Goal: Task Accomplishment & Management: Use online tool/utility

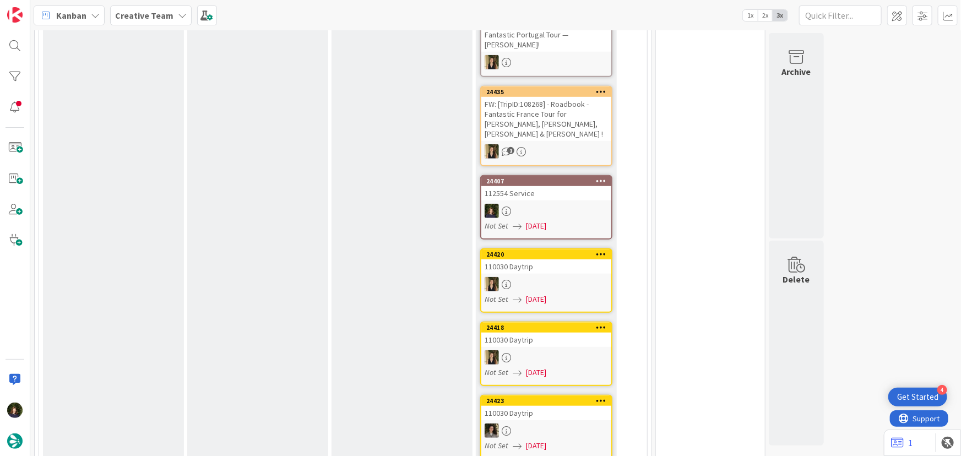
scroll to position [362, 0]
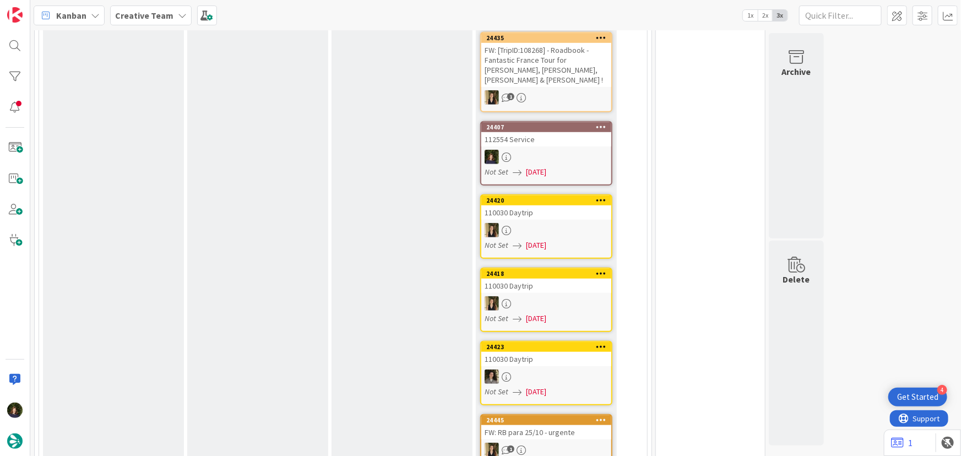
click at [137, 15] on b "Creative Team" at bounding box center [144, 15] width 58 height 11
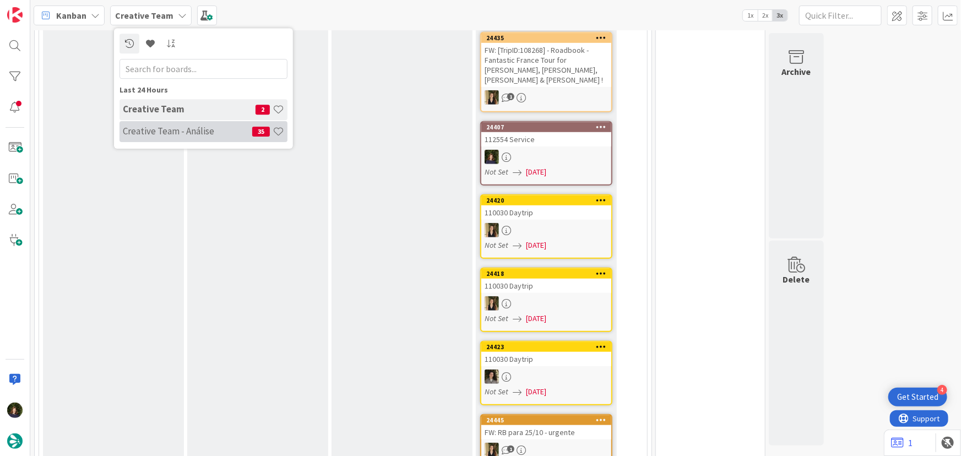
drag, startPoint x: 140, startPoint y: 133, endPoint x: 156, endPoint y: 136, distance: 16.2
click at [140, 134] on h4 "Creative Team - Análise" at bounding box center [187, 131] width 129 height 11
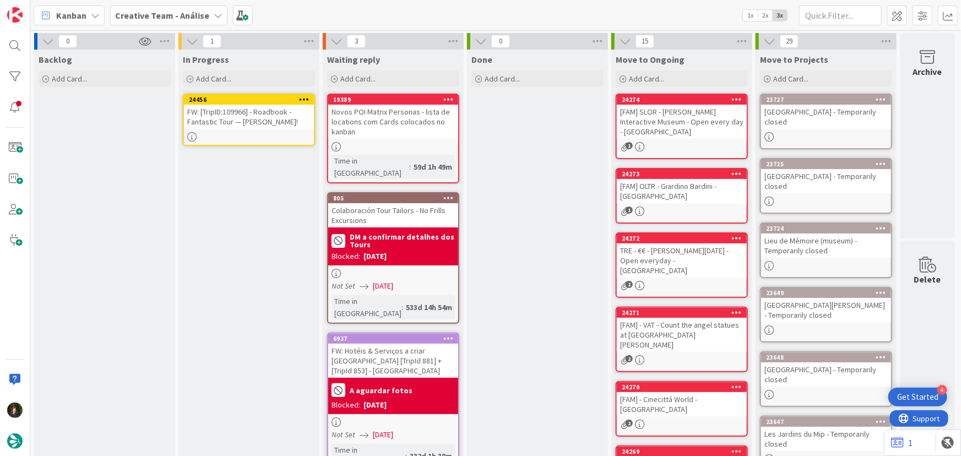
click at [303, 98] on icon at bounding box center [304, 99] width 10 height 8
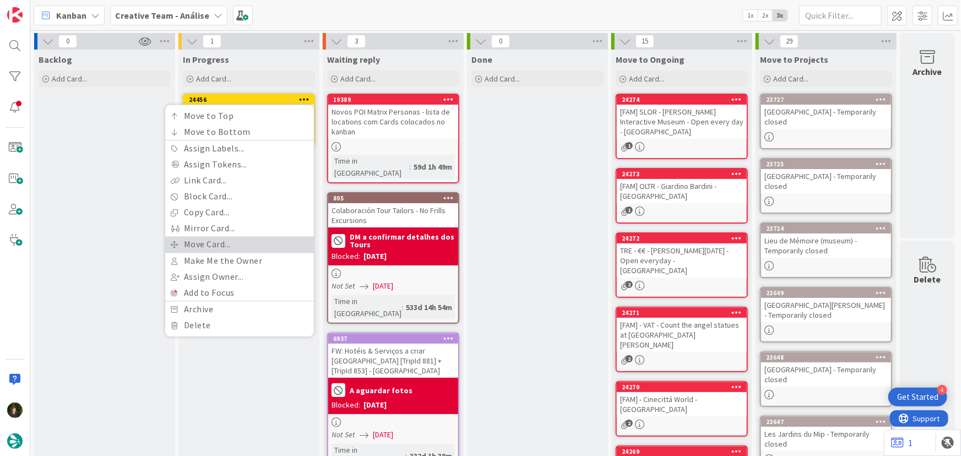
click at [251, 239] on link "Move Card..." at bounding box center [239, 244] width 149 height 16
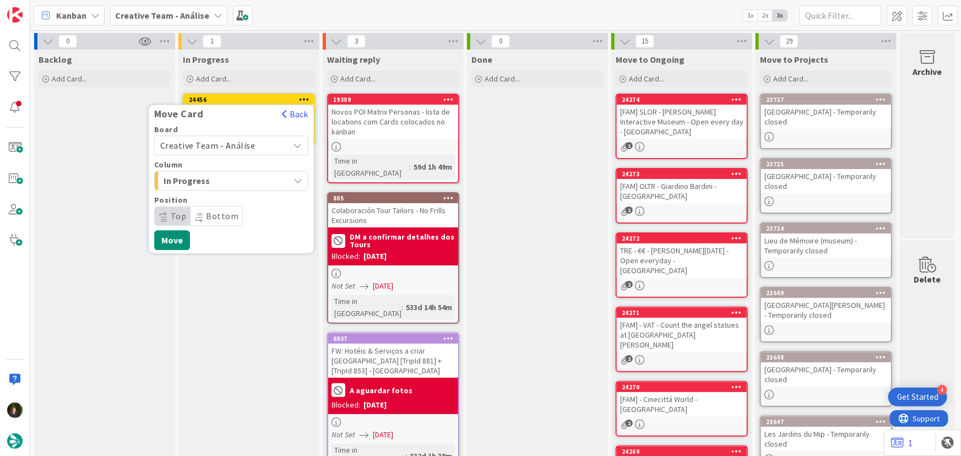
click at [233, 142] on span "Creative Team - Análise" at bounding box center [207, 145] width 95 height 11
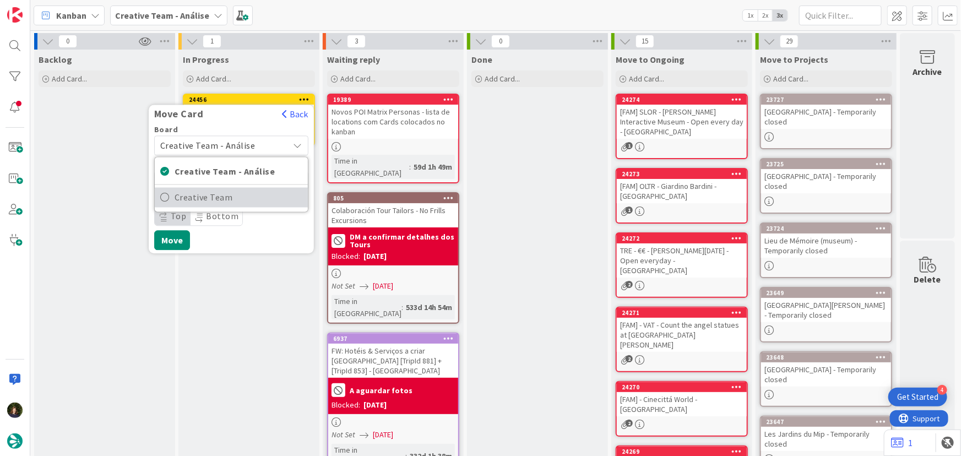
click at [252, 200] on span "Creative Team" at bounding box center [239, 197] width 128 height 17
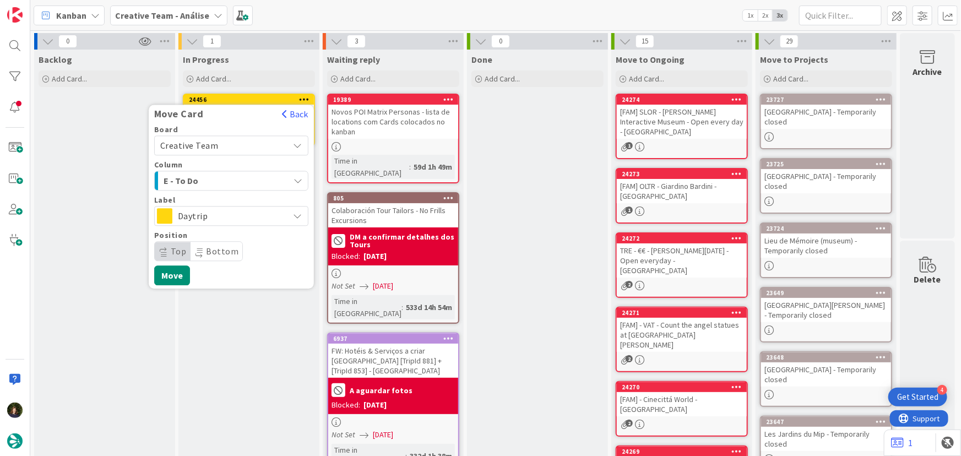
click at [238, 215] on span "Daytrip" at bounding box center [231, 215] width 106 height 15
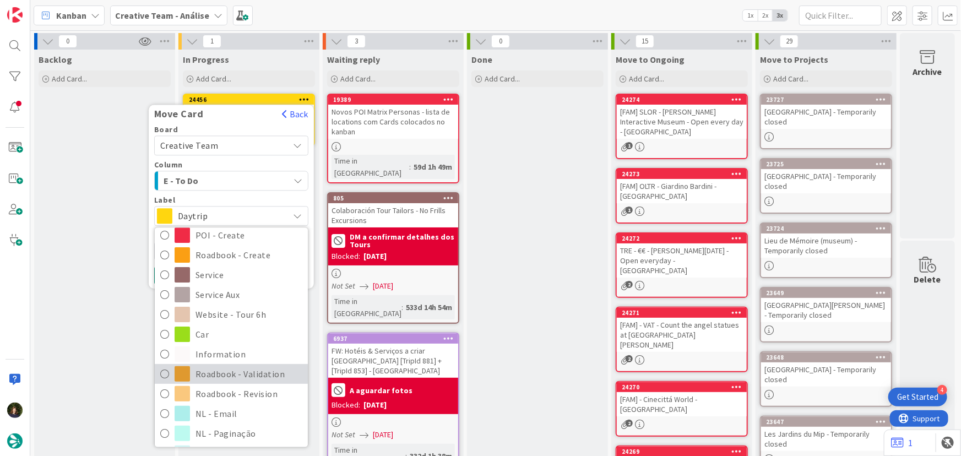
scroll to position [150, 0]
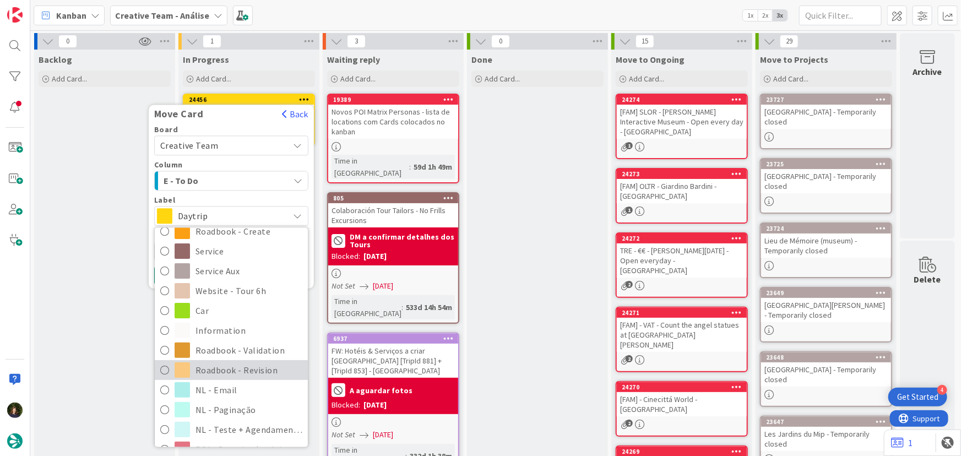
click at [218, 372] on span "Roadbook - Revision" at bounding box center [248, 370] width 107 height 17
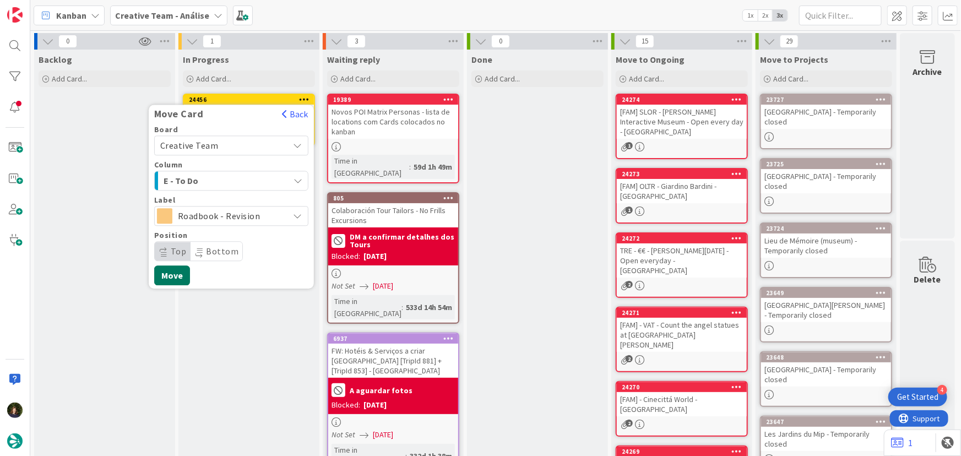
click at [170, 275] on button "Move" at bounding box center [172, 275] width 36 height 20
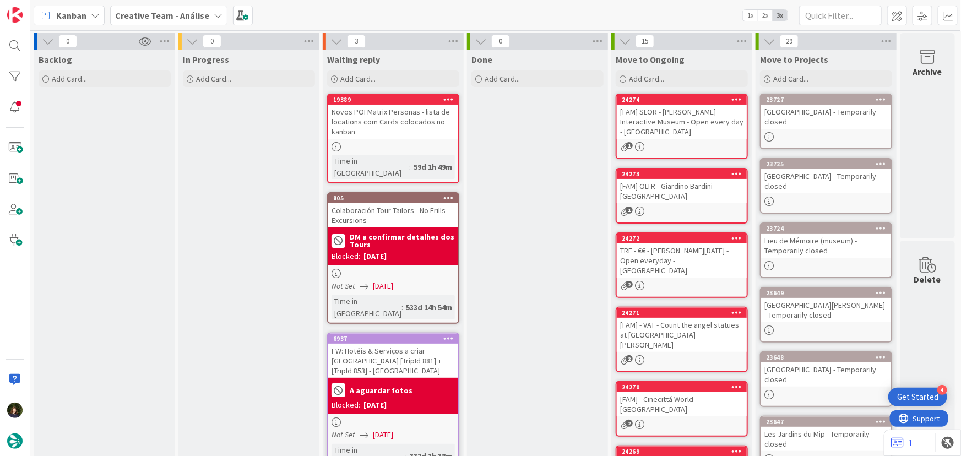
click at [192, 12] on b "Creative Team - Análise" at bounding box center [162, 15] width 94 height 11
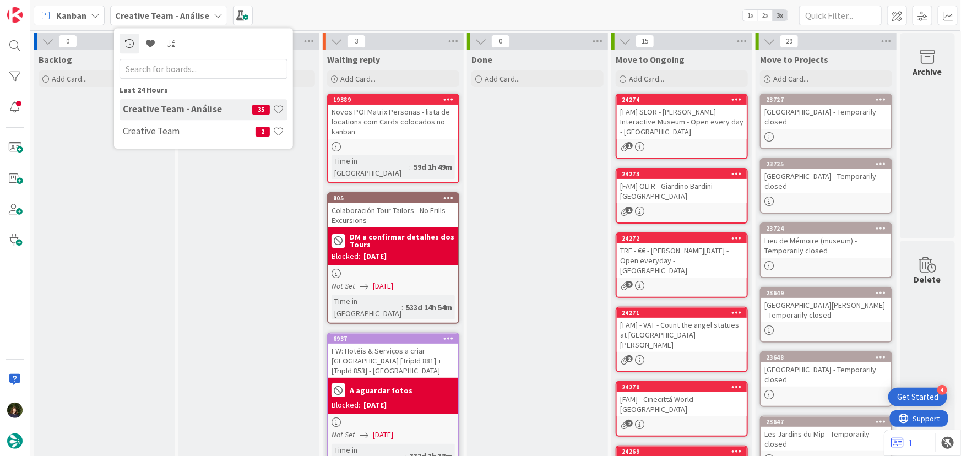
click at [175, 150] on div "0 Backlog Add Card..." at bounding box center [104, 431] width 144 height 796
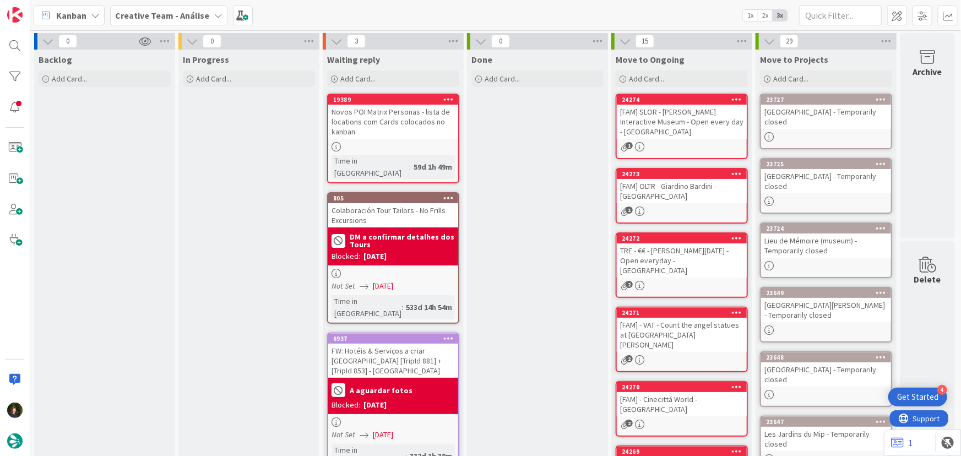
click at [169, 13] on b "Creative Team - Análise" at bounding box center [162, 15] width 94 height 11
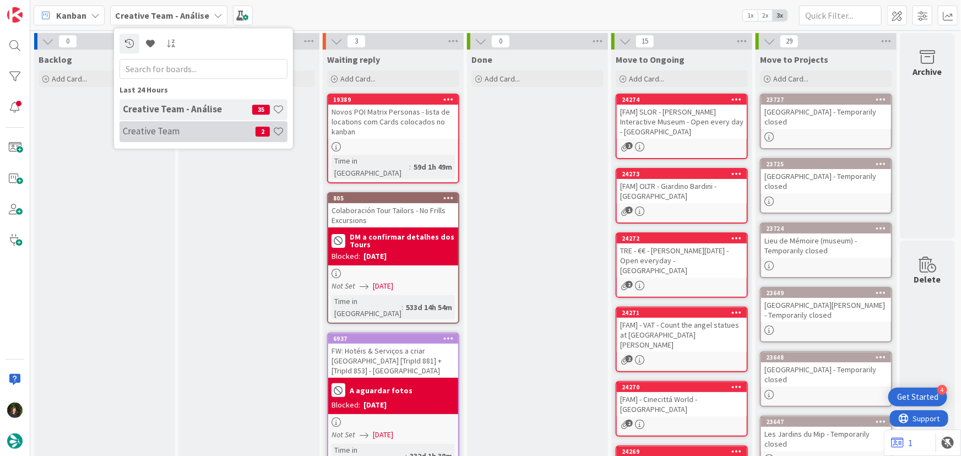
click at [154, 131] on h4 "Creative Team" at bounding box center [189, 131] width 133 height 11
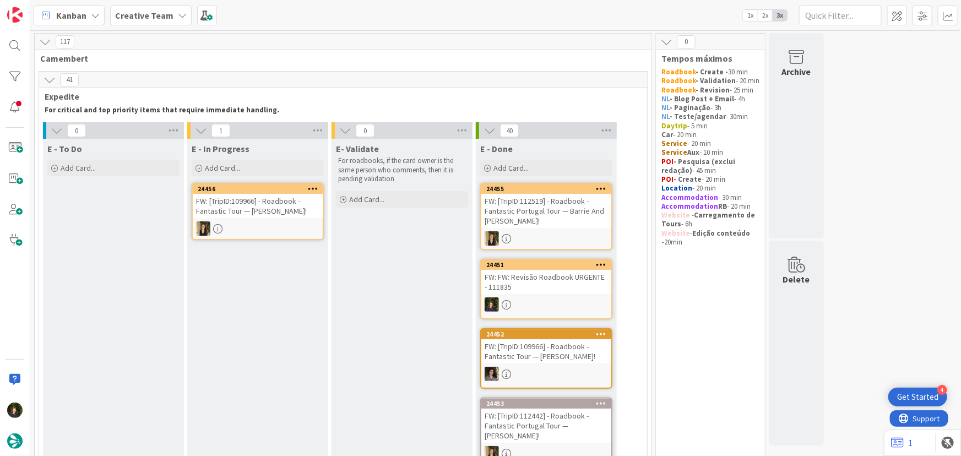
click at [242, 224] on div at bounding box center [258, 228] width 130 height 14
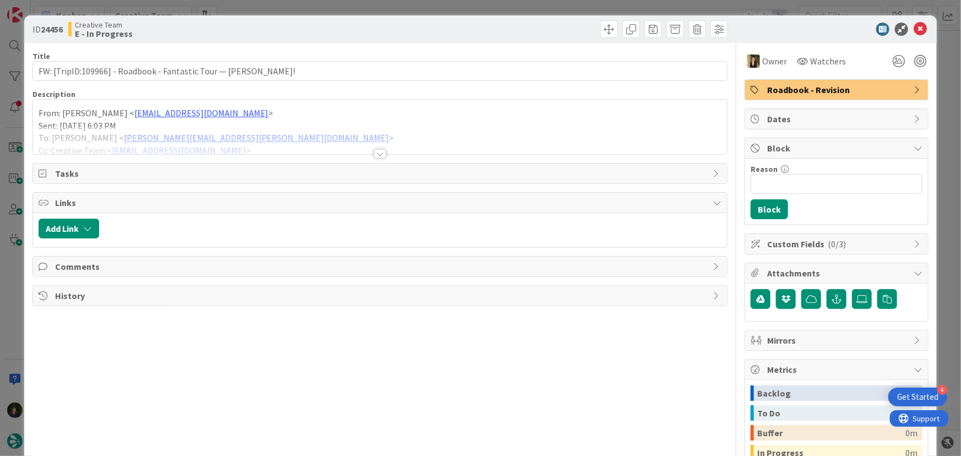
click at [374, 149] on div at bounding box center [380, 153] width 12 height 9
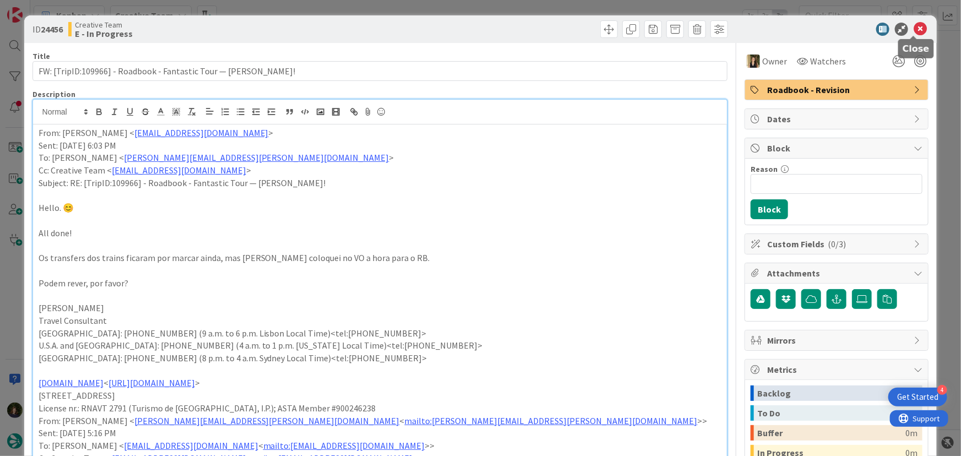
click at [914, 28] on icon at bounding box center [920, 29] width 13 height 13
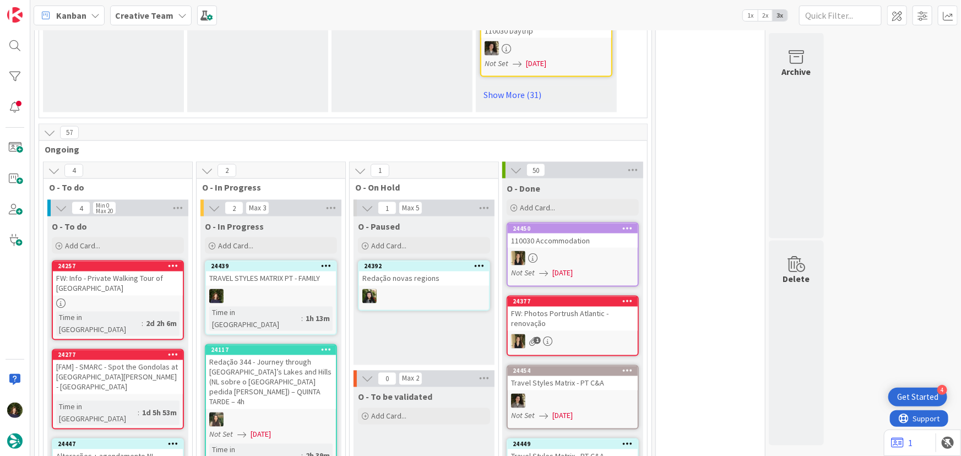
scroll to position [901, 0]
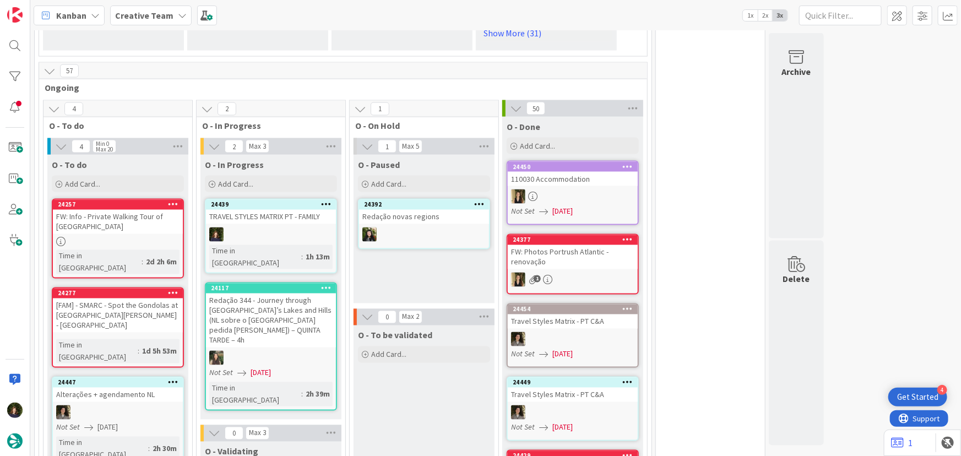
click at [103, 210] on div "FW: Info - Private Walking Tour of [GEOGRAPHIC_DATA]" at bounding box center [118, 222] width 130 height 24
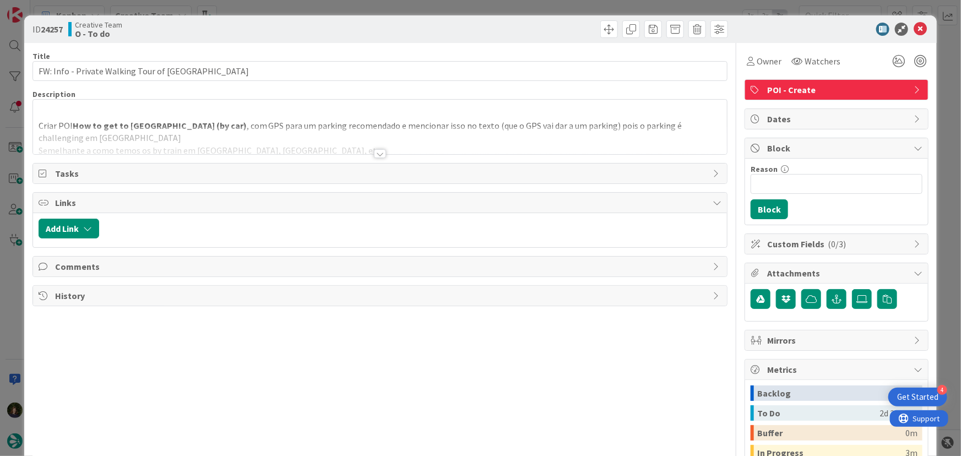
click at [377, 155] on div at bounding box center [380, 153] width 12 height 9
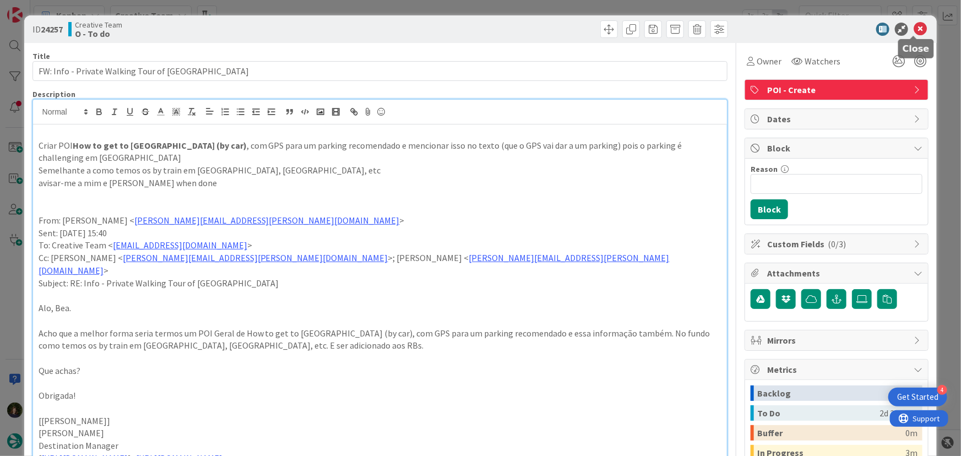
click at [915, 29] on icon at bounding box center [920, 29] width 13 height 13
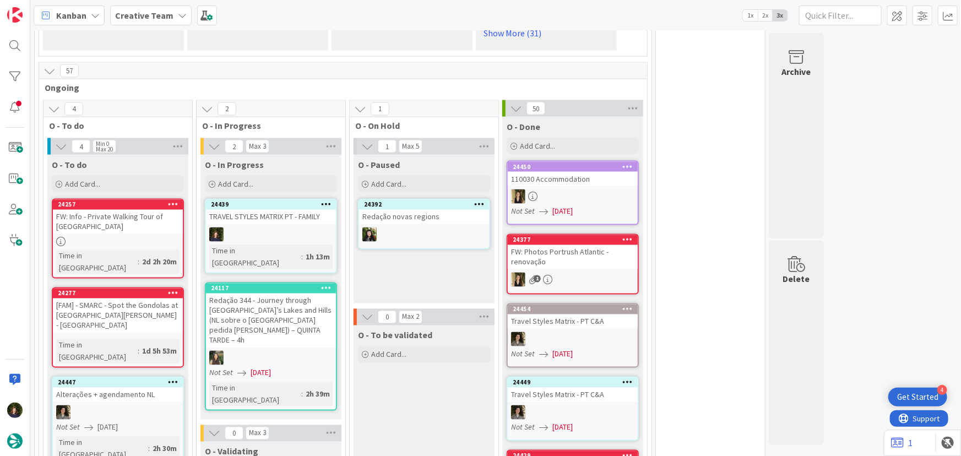
click at [275, 210] on div "TRAVEL STYLES MATRIX PT - FAMILY" at bounding box center [271, 217] width 130 height 14
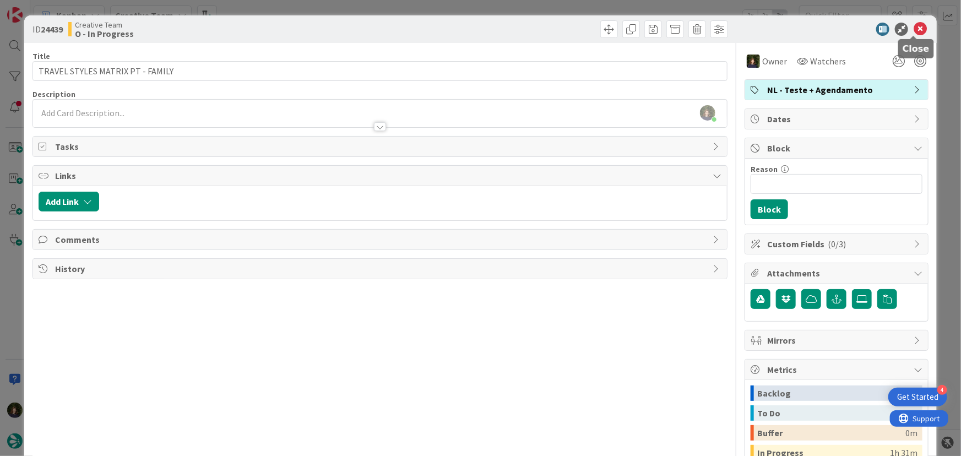
click at [914, 28] on icon at bounding box center [920, 29] width 13 height 13
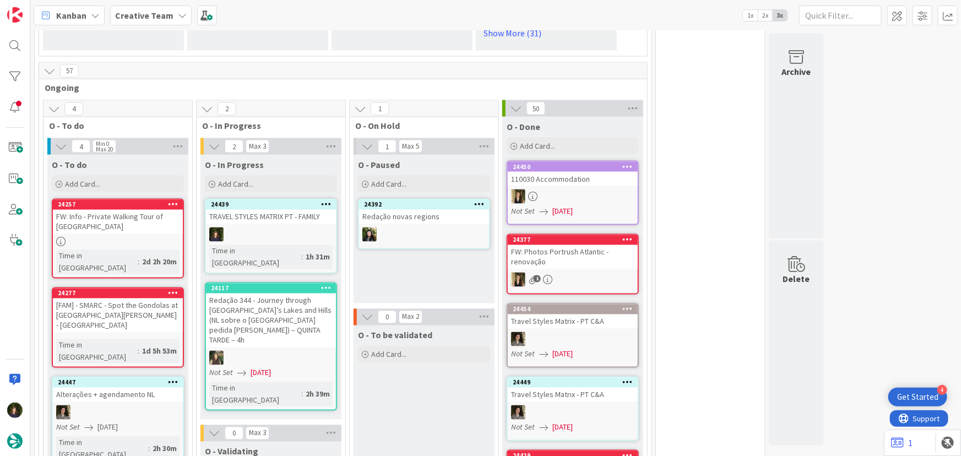
click at [172, 16] on div "Creative Team" at bounding box center [150, 16] width 81 height 20
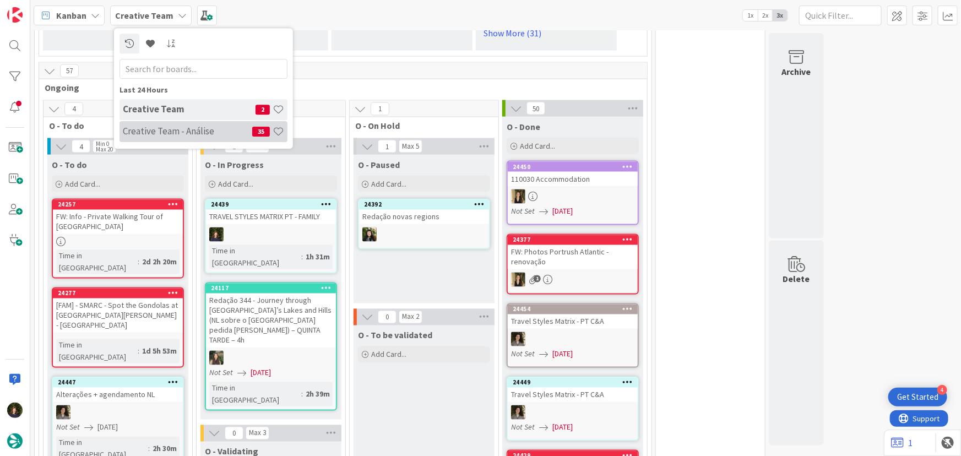
click at [171, 135] on h4 "Creative Team - Análise" at bounding box center [187, 131] width 129 height 11
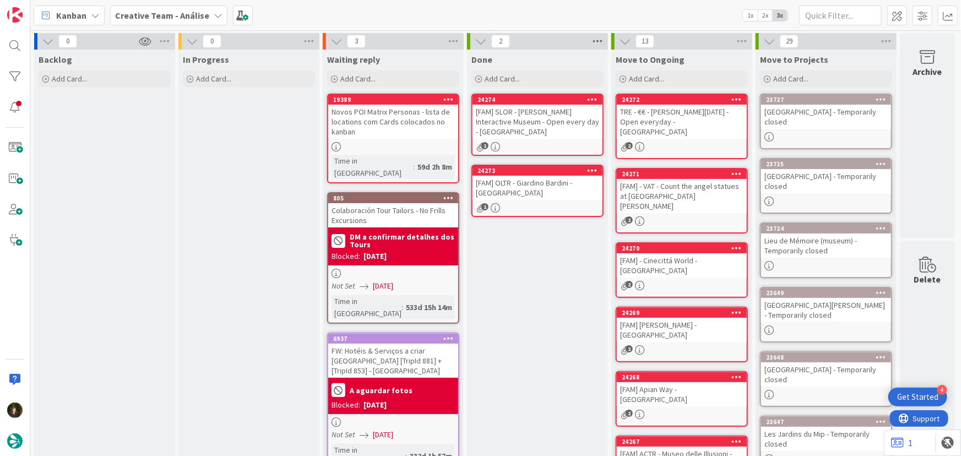
click at [598, 40] on icon at bounding box center [597, 41] width 14 height 17
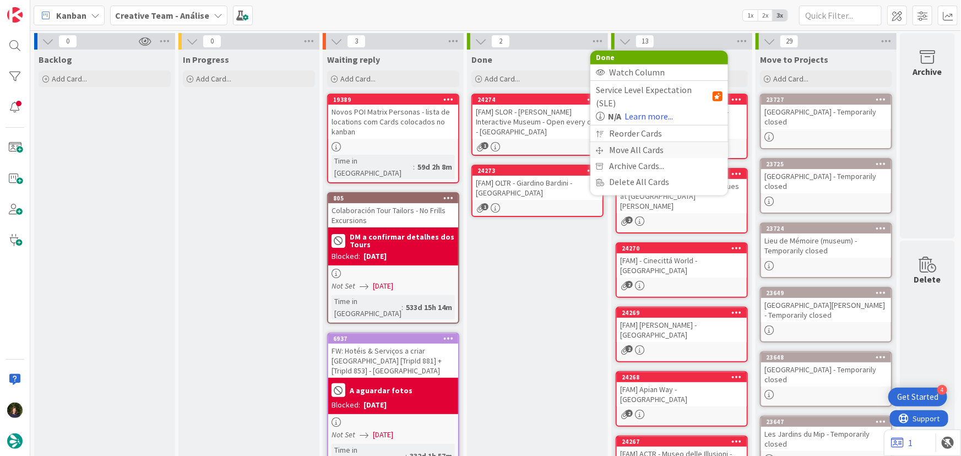
click at [612, 142] on div "Move All Cards" at bounding box center [659, 150] width 138 height 16
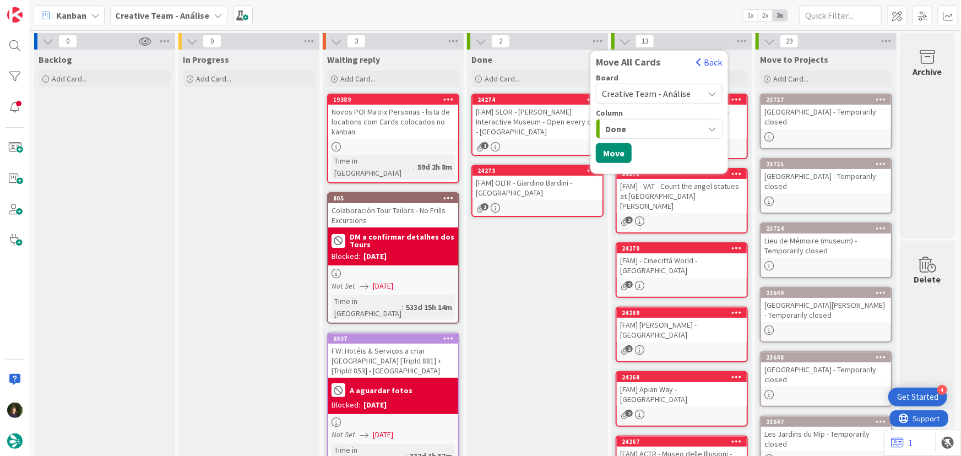
click at [637, 92] on span "Creative Team - Análise" at bounding box center [646, 93] width 89 height 11
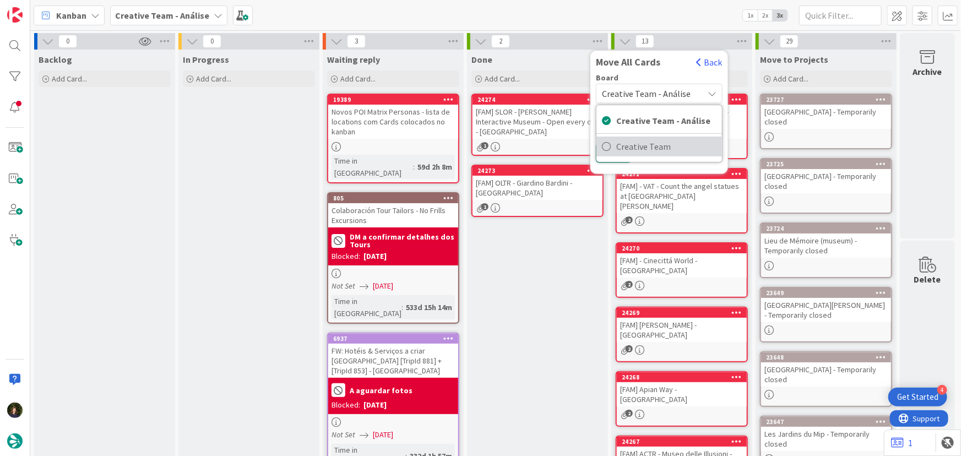
click at [645, 143] on span "Creative Team" at bounding box center [666, 146] width 100 height 17
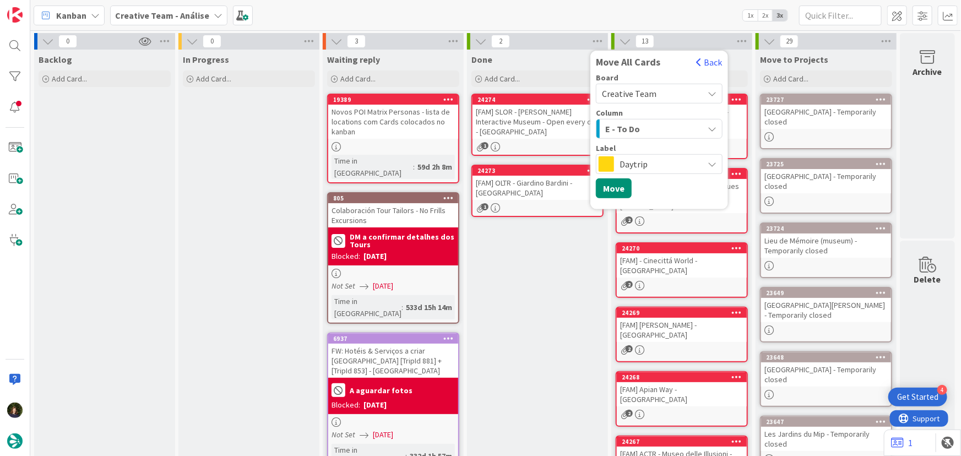
click at [636, 128] on span "E - To Do" at bounding box center [622, 129] width 35 height 14
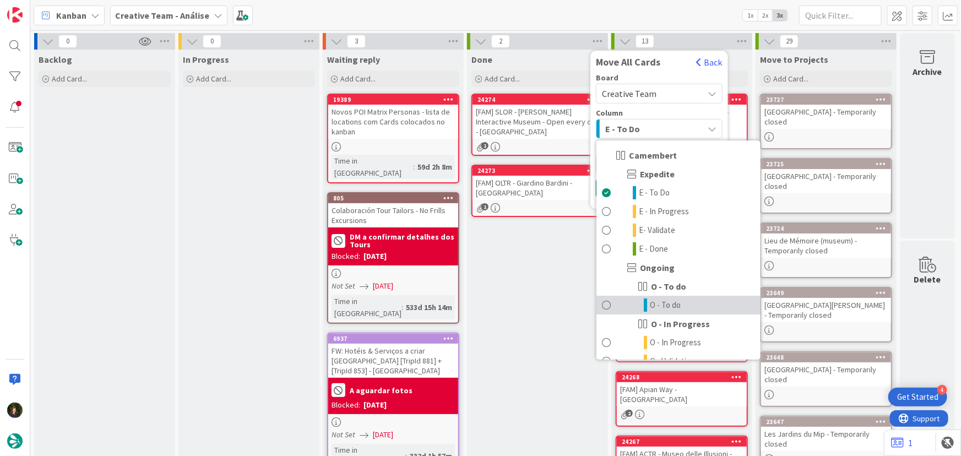
click at [665, 306] on span "O - To do" at bounding box center [665, 304] width 31 height 13
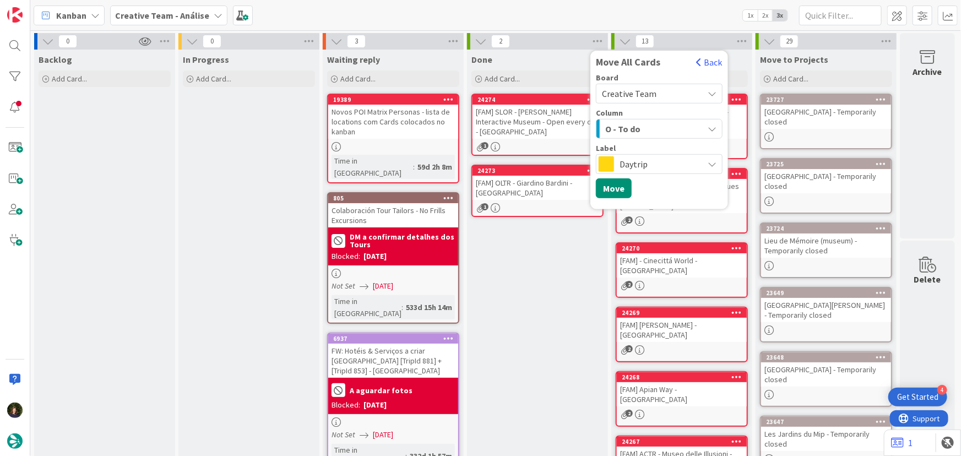
click at [629, 162] on span "Daytrip" at bounding box center [658, 163] width 78 height 15
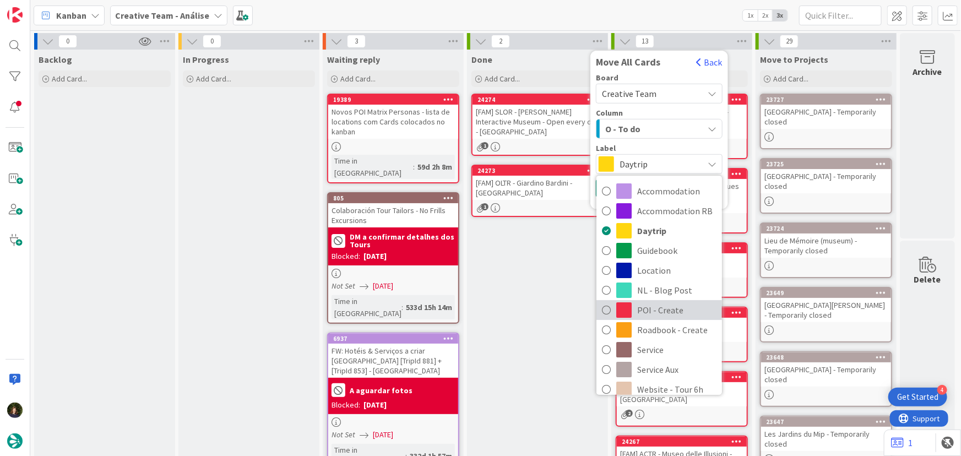
click at [665, 306] on span "POI - Create" at bounding box center [676, 310] width 79 height 17
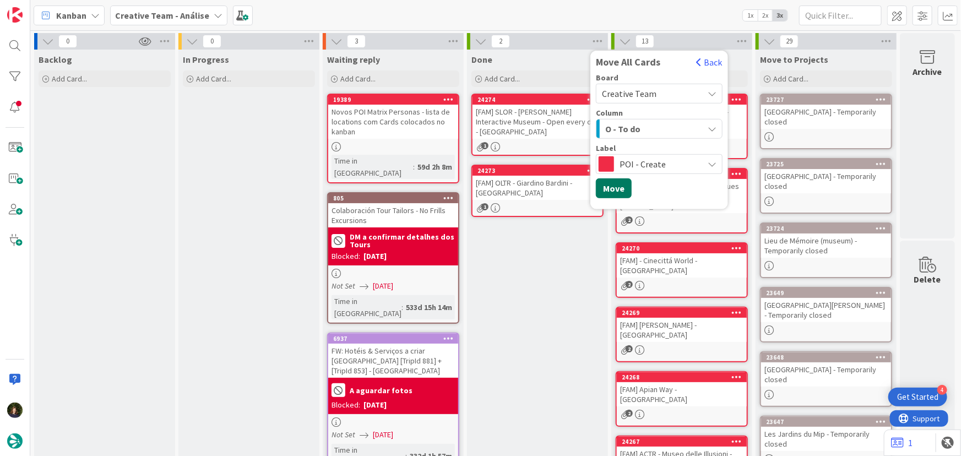
click at [612, 187] on button "Move" at bounding box center [614, 188] width 36 height 20
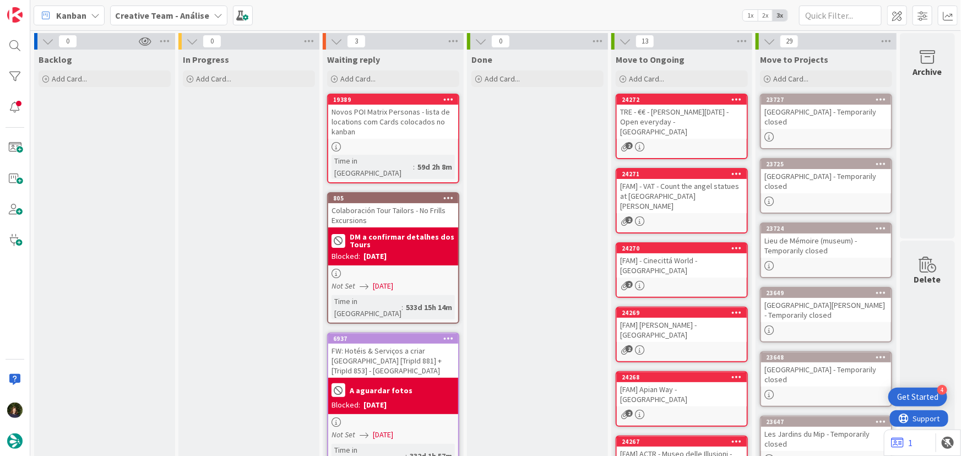
click at [165, 16] on b "Creative Team - Análise" at bounding box center [162, 15] width 94 height 11
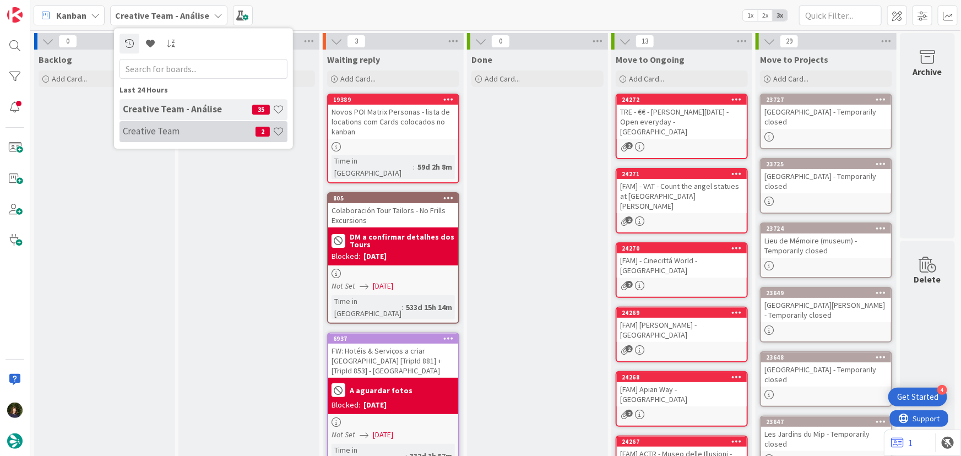
click at [171, 132] on h4 "Creative Team" at bounding box center [189, 131] width 133 height 11
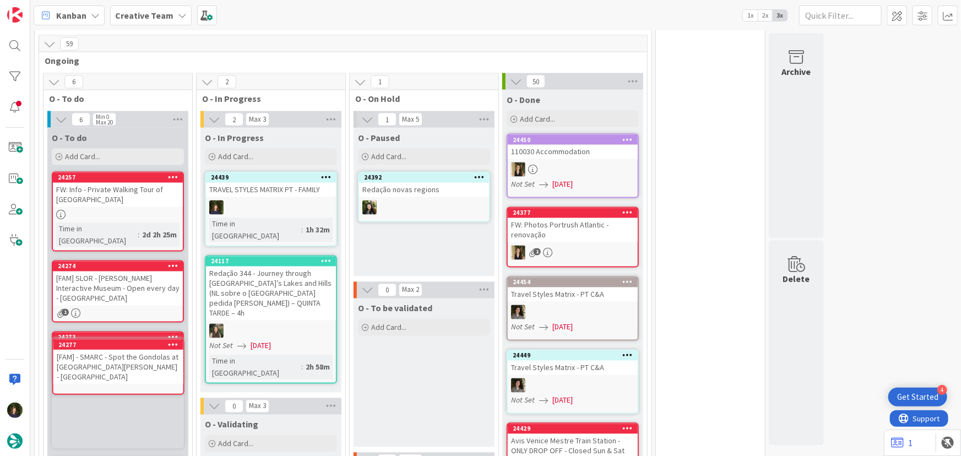
scroll to position [958, 0]
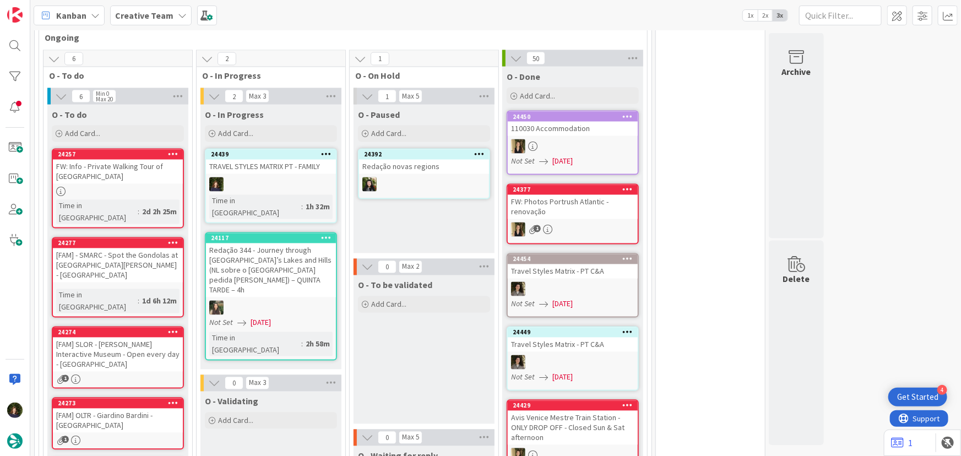
click at [257, 245] on div "Redação 344 - Journey through [GEOGRAPHIC_DATA]’s Lakes and Hills (NL sobre o […" at bounding box center [271, 270] width 130 height 54
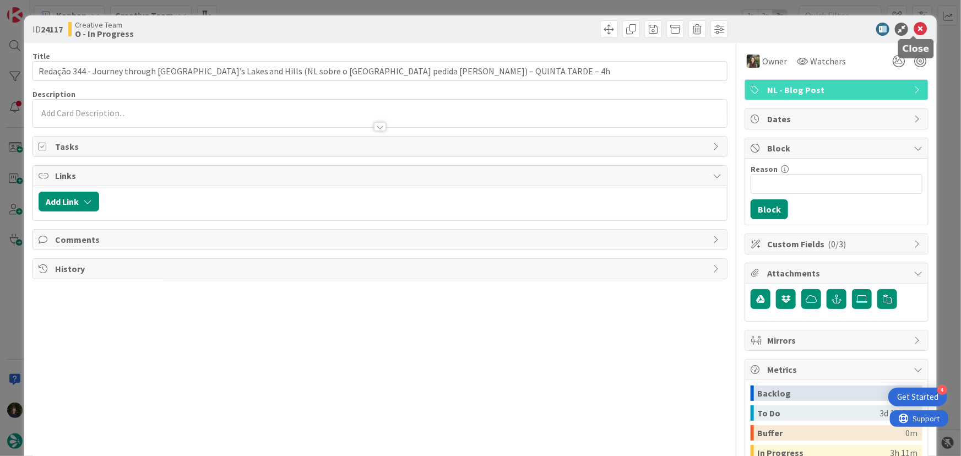
click at [914, 24] on icon at bounding box center [920, 29] width 13 height 13
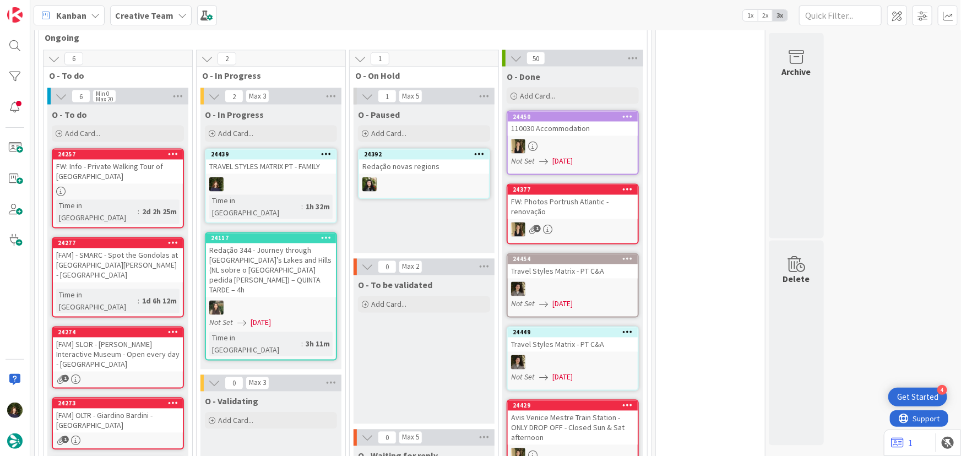
click at [276, 177] on div at bounding box center [271, 184] width 130 height 14
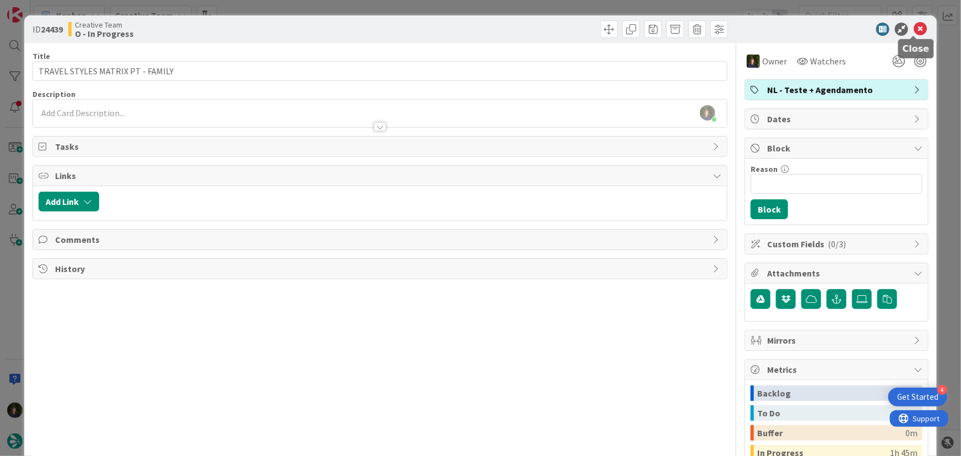
click at [914, 28] on icon at bounding box center [920, 29] width 13 height 13
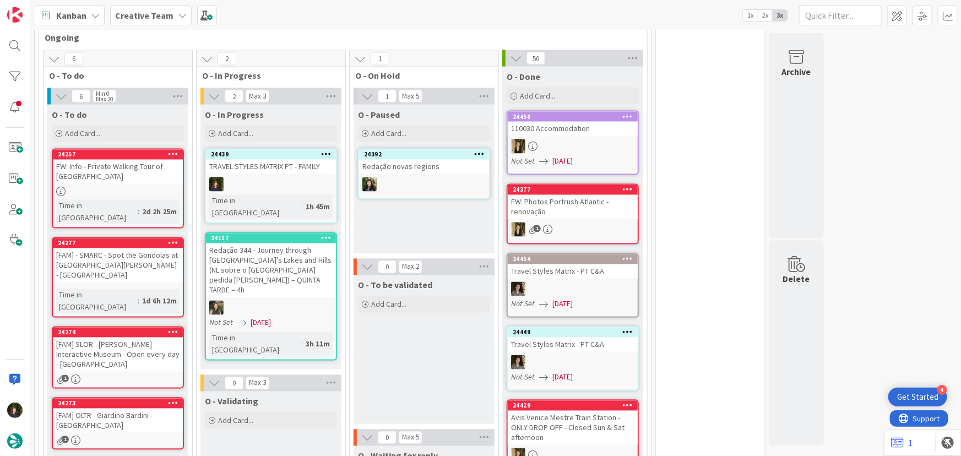
click at [277, 160] on div "TRAVEL STYLES MATRIX PT - FAMILY" at bounding box center [271, 167] width 130 height 14
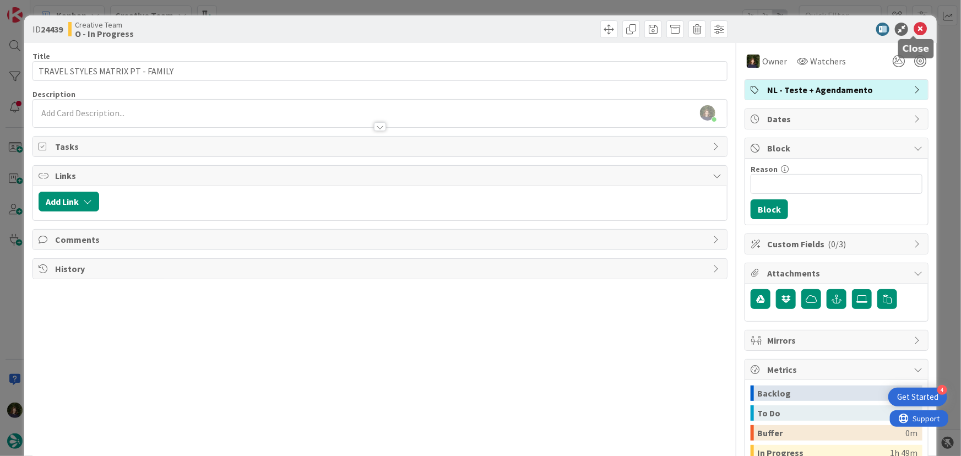
drag, startPoint x: 912, startPoint y: 29, endPoint x: 904, endPoint y: 31, distance: 8.0
click at [914, 29] on icon at bounding box center [920, 29] width 13 height 13
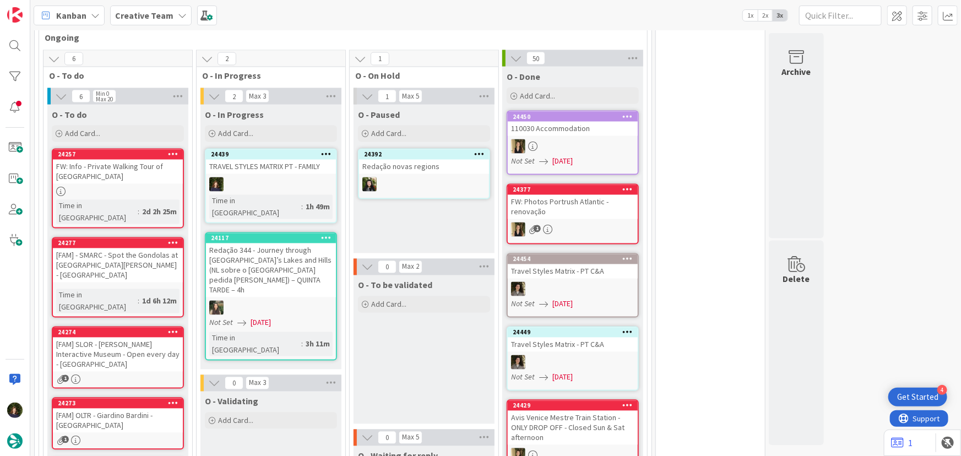
click at [330, 151] on div at bounding box center [326, 155] width 20 height 8
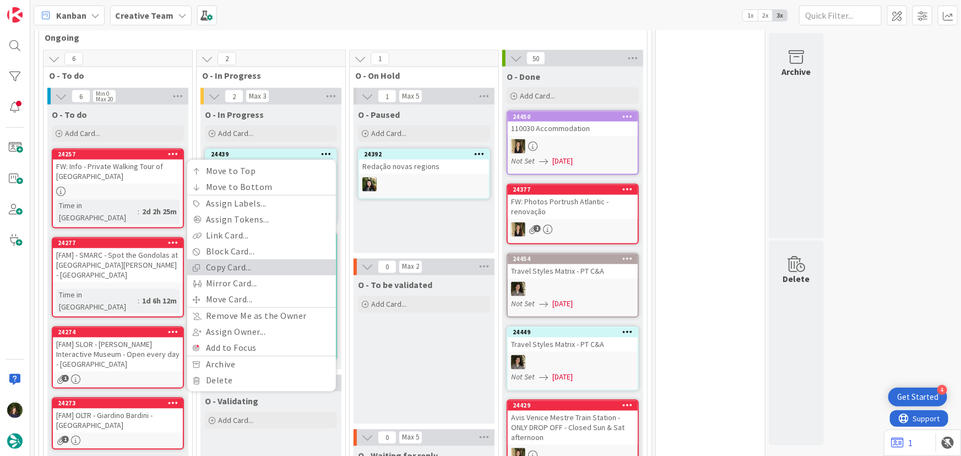
click at [257, 260] on link "Copy Card..." at bounding box center [261, 268] width 149 height 16
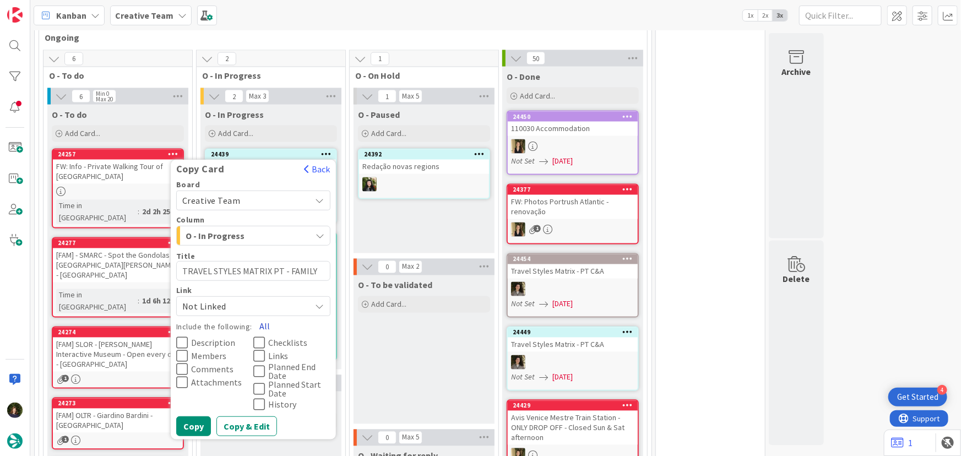
drag, startPoint x: 269, startPoint y: 305, endPoint x: 260, endPoint y: 306, distance: 8.3
click at [265, 317] on button "All" at bounding box center [264, 327] width 25 height 20
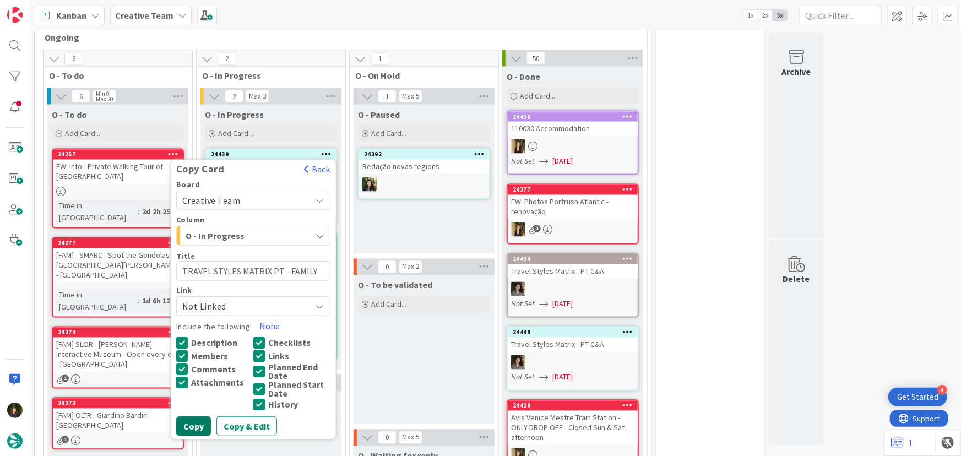
click at [192, 417] on button "Copy" at bounding box center [193, 427] width 35 height 20
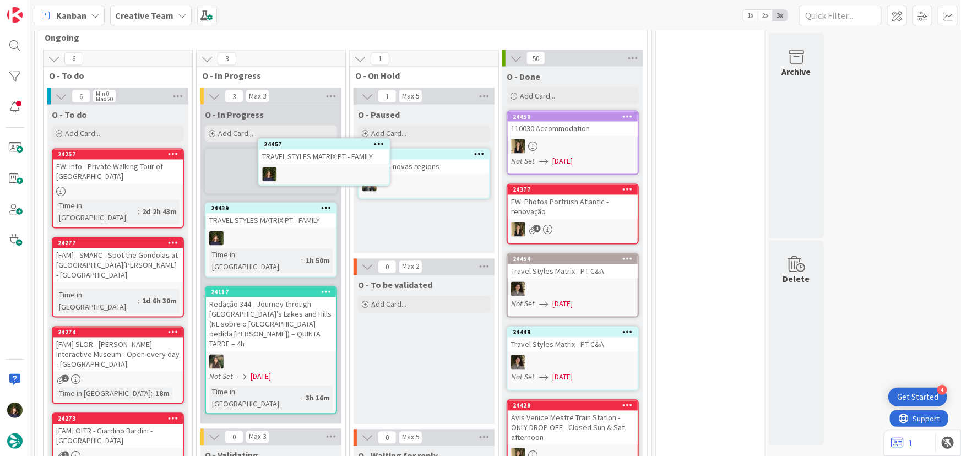
scroll to position [952, 0]
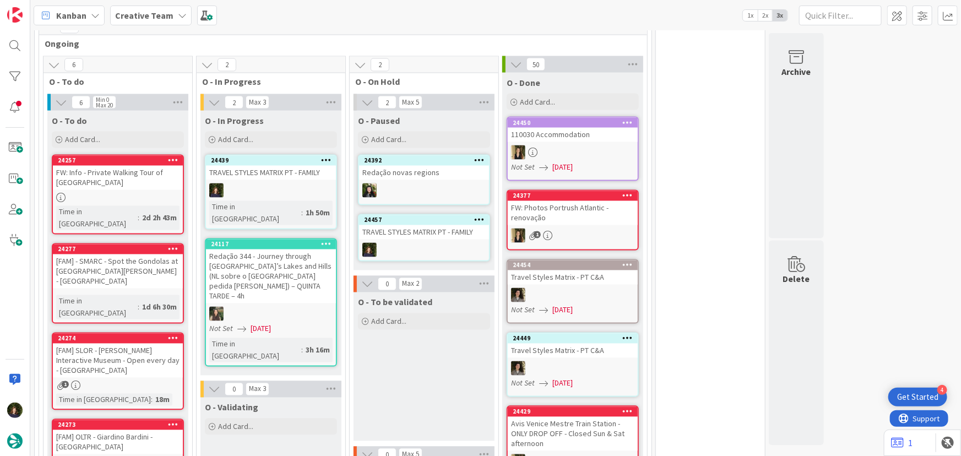
click at [268, 183] on div at bounding box center [271, 190] width 130 height 14
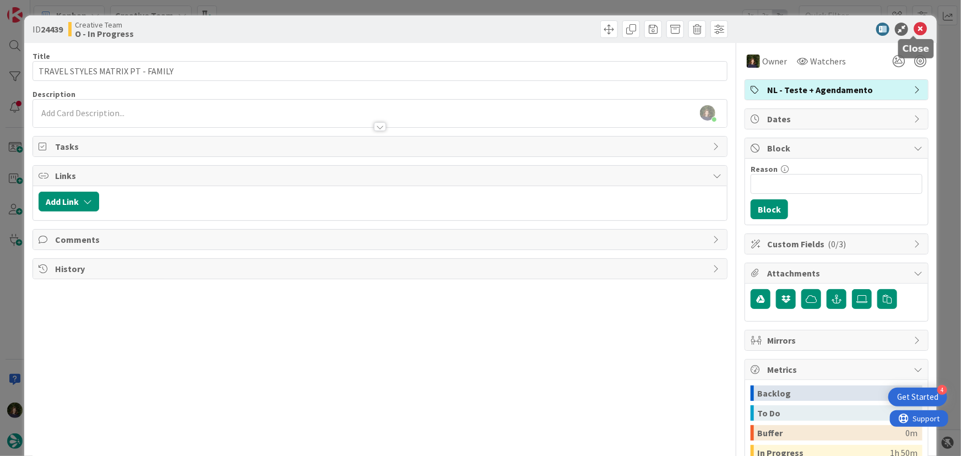
click at [914, 28] on icon at bounding box center [920, 29] width 13 height 13
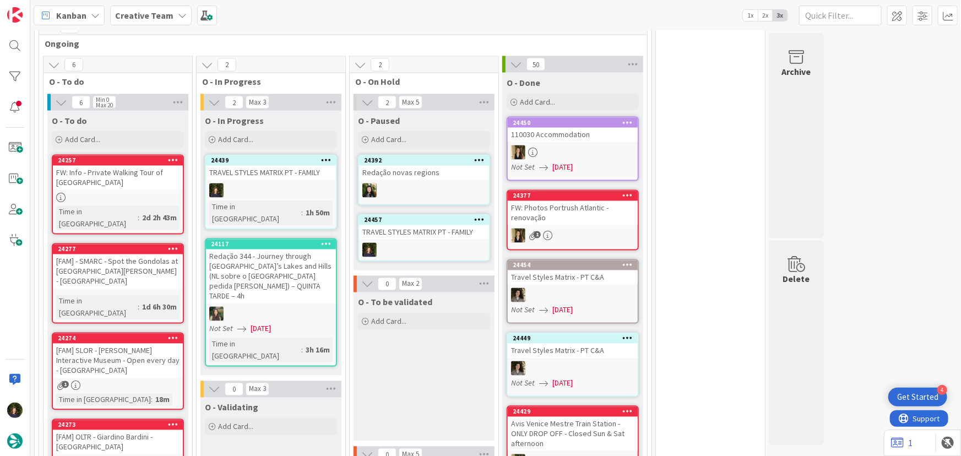
click at [326, 156] on icon at bounding box center [326, 160] width 10 height 8
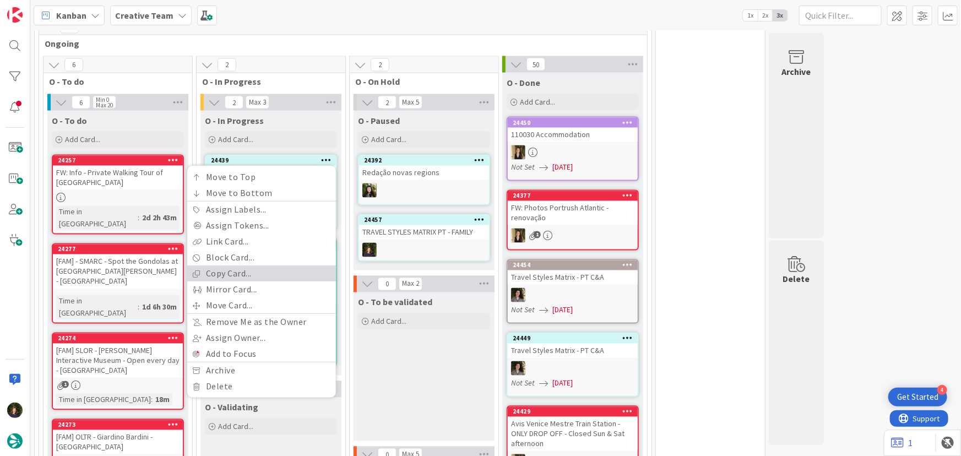
click at [265, 266] on link "Copy Card..." at bounding box center [261, 274] width 149 height 16
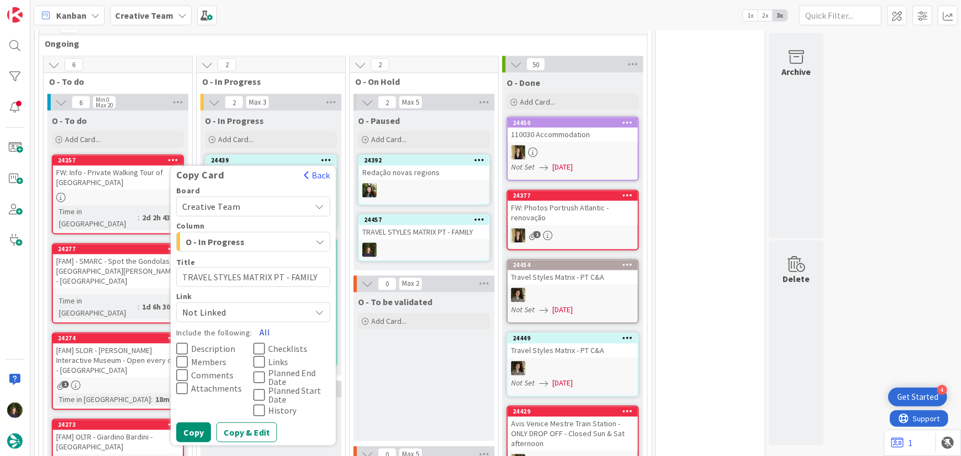
drag, startPoint x: 258, startPoint y: 308, endPoint x: 253, endPoint y: 351, distance: 42.7
click at [258, 323] on button "All" at bounding box center [264, 333] width 25 height 20
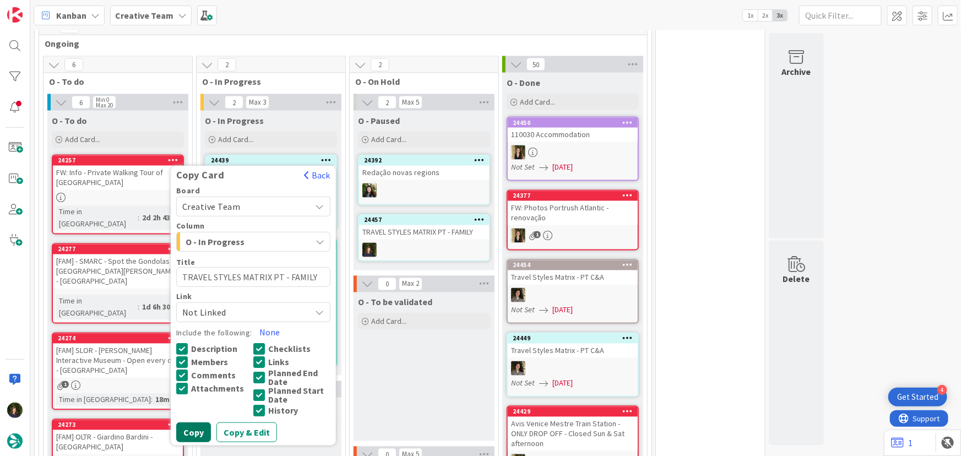
click at [197, 423] on button "Copy" at bounding box center [193, 433] width 35 height 20
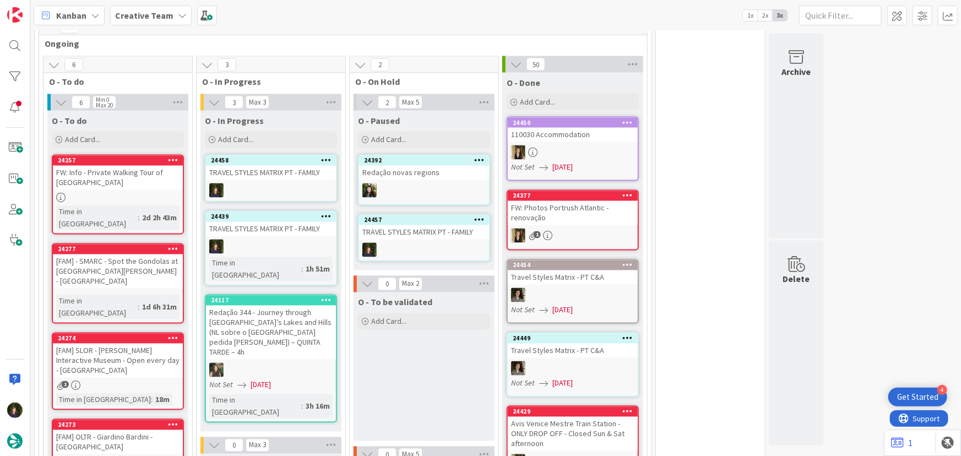
click at [325, 156] on icon at bounding box center [326, 160] width 10 height 8
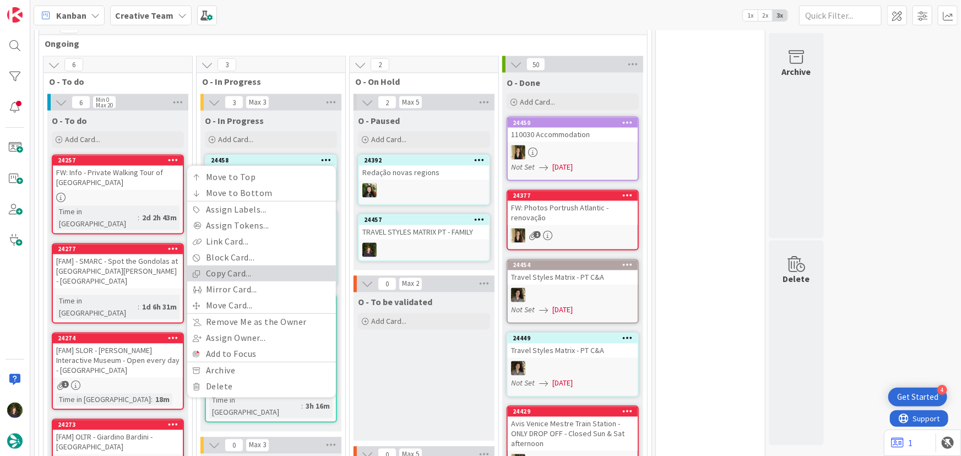
click at [256, 266] on link "Copy Card..." at bounding box center [261, 274] width 149 height 16
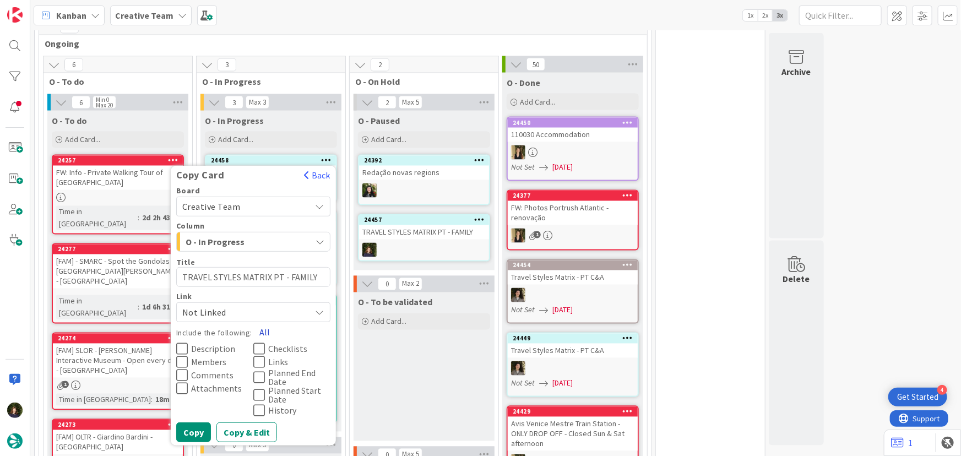
click at [264, 323] on button "All" at bounding box center [264, 333] width 25 height 20
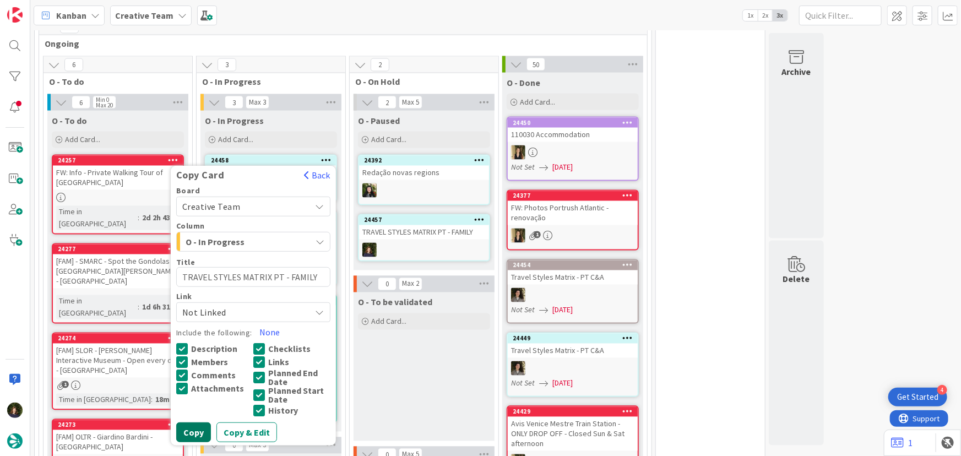
click at [197, 423] on button "Copy" at bounding box center [193, 433] width 35 height 20
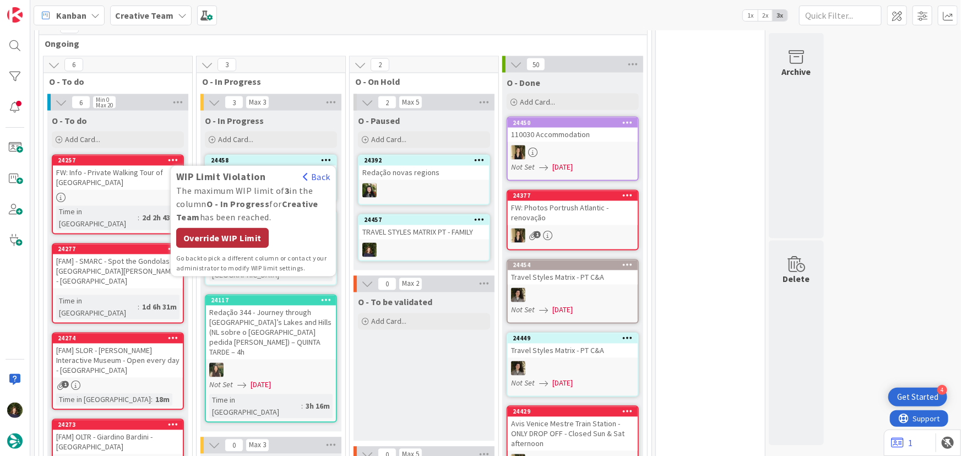
click at [217, 229] on div "Override WIP Limit" at bounding box center [222, 239] width 93 height 20
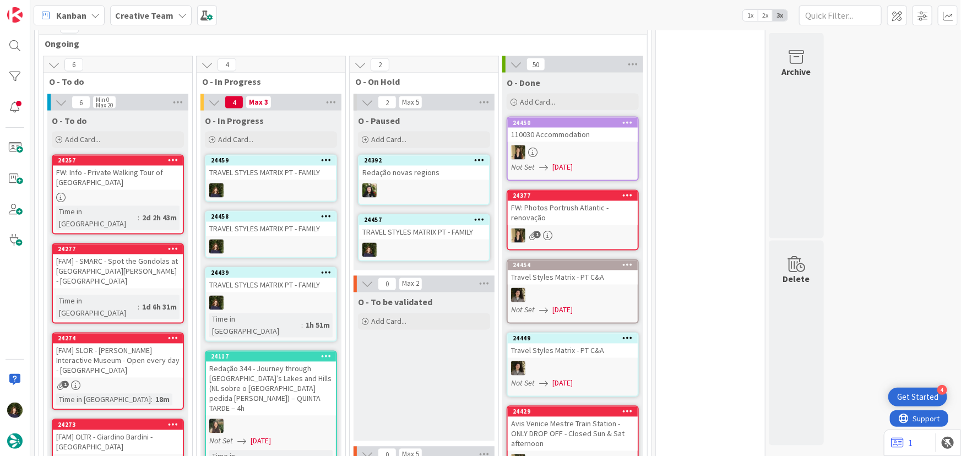
click at [327, 156] on icon at bounding box center [326, 160] width 10 height 8
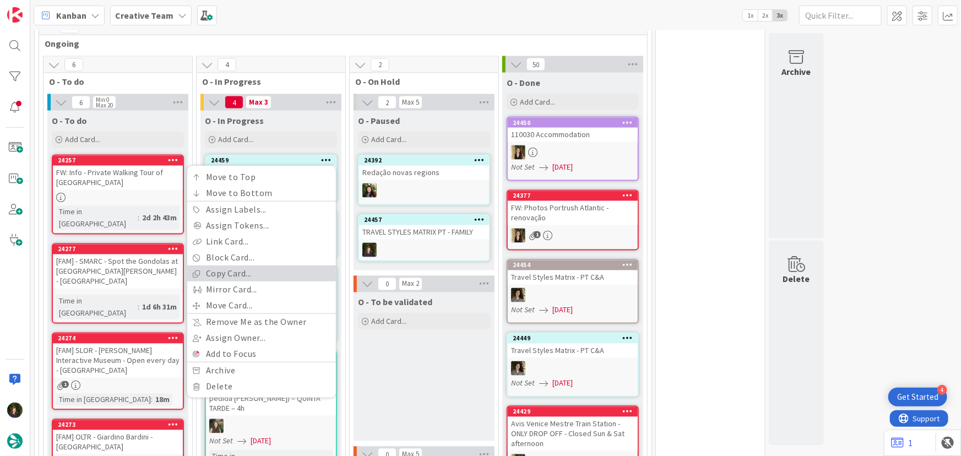
click at [266, 266] on link "Copy Card..." at bounding box center [261, 274] width 149 height 16
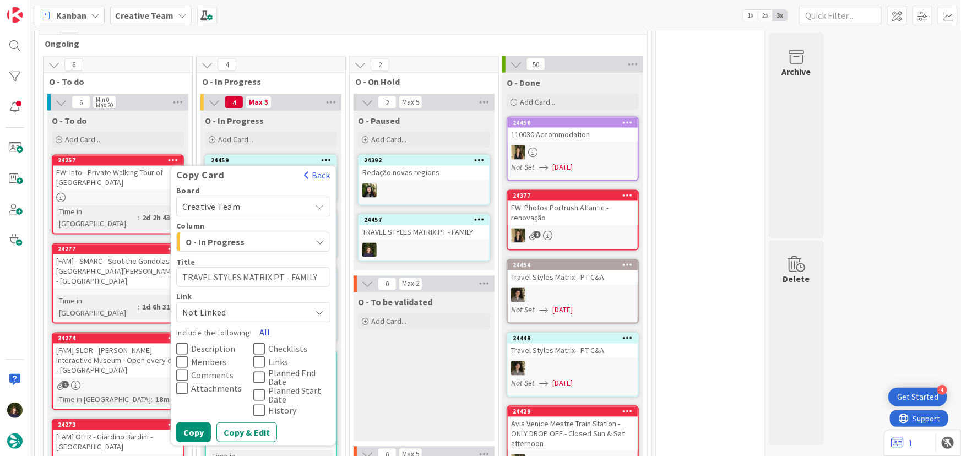
click at [267, 323] on button "All" at bounding box center [264, 333] width 25 height 20
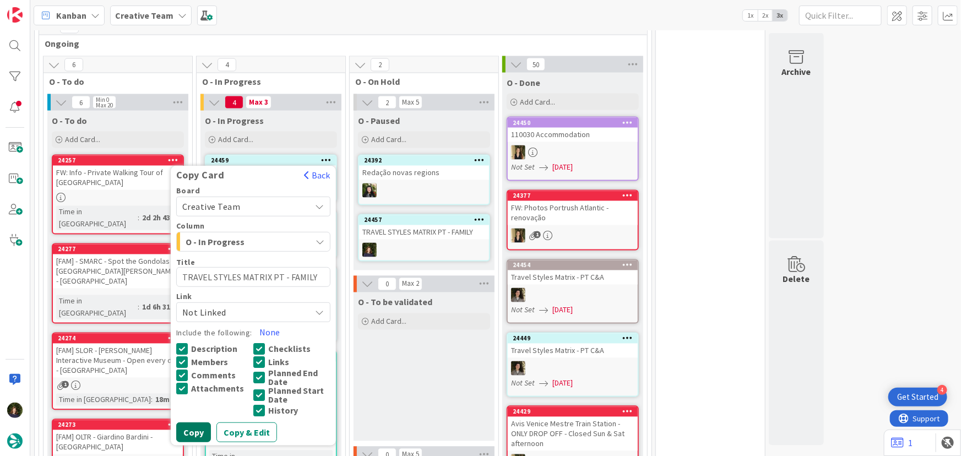
click at [192, 423] on button "Copy" at bounding box center [193, 433] width 35 height 20
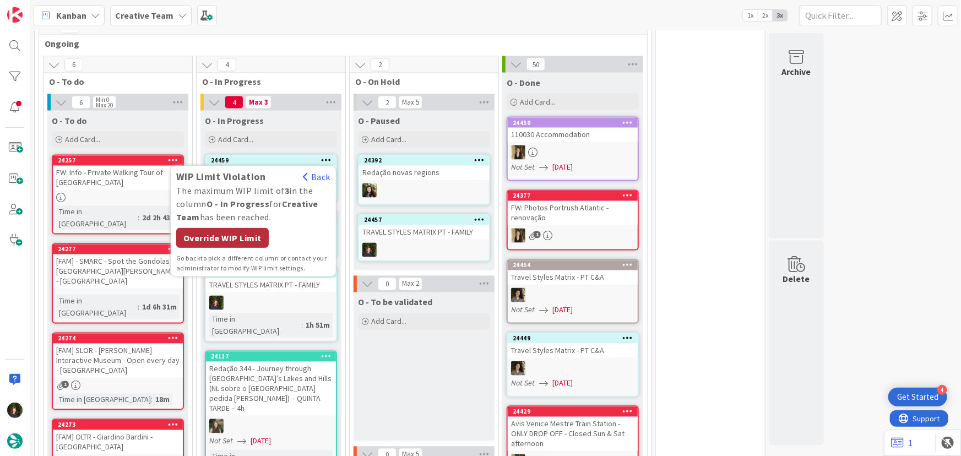
click at [235, 229] on div "Override WIP Limit" at bounding box center [222, 239] width 93 height 20
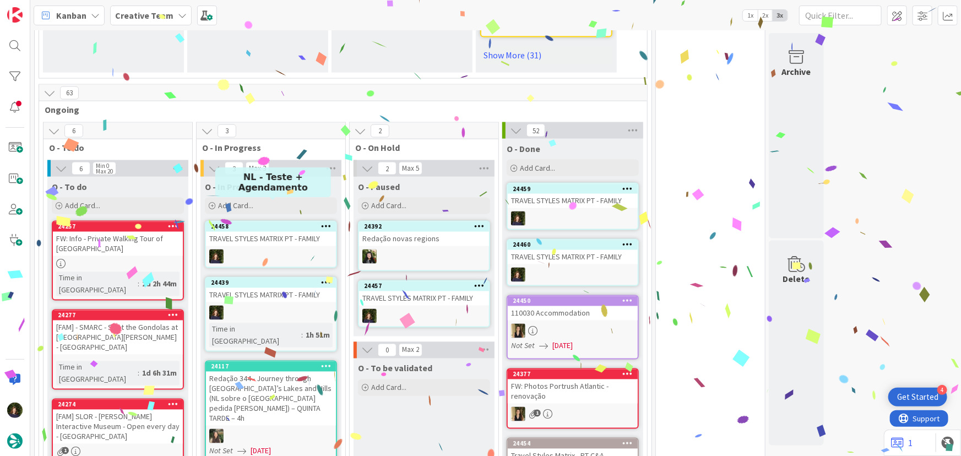
scroll to position [885, 0]
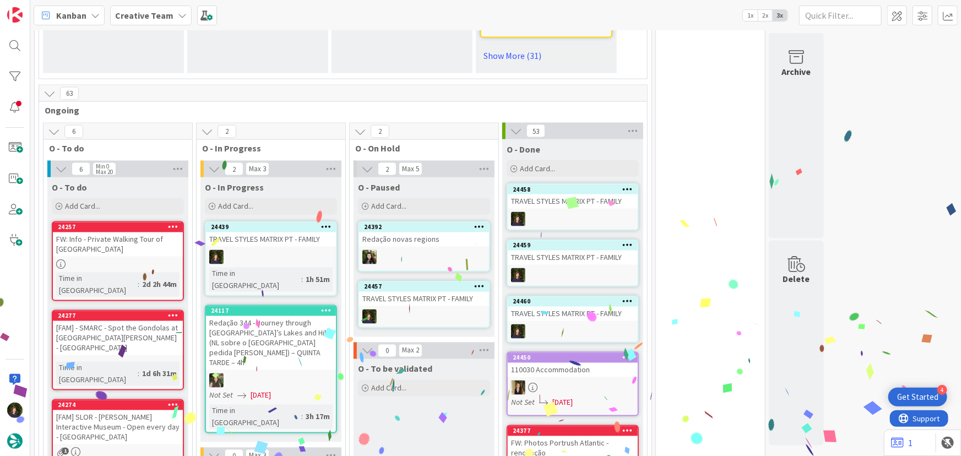
type textarea "x"
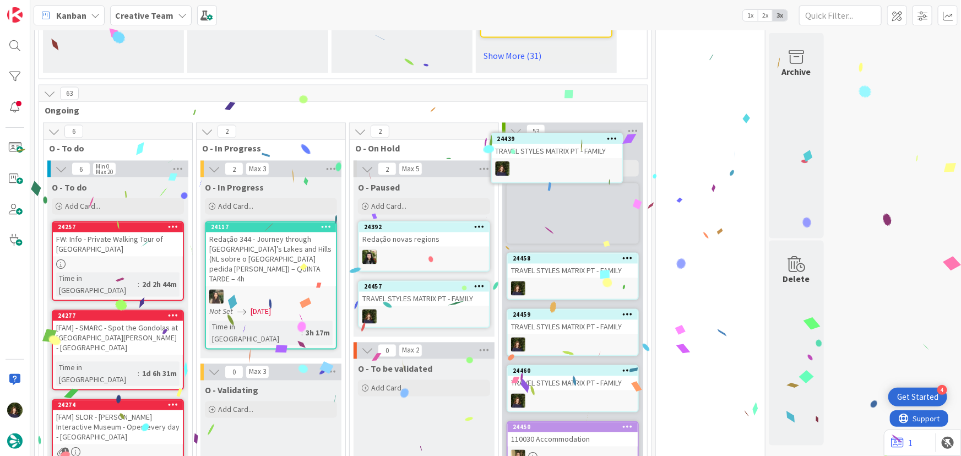
scroll to position [882, 0]
